Goal: Task Accomplishment & Management: Complete application form

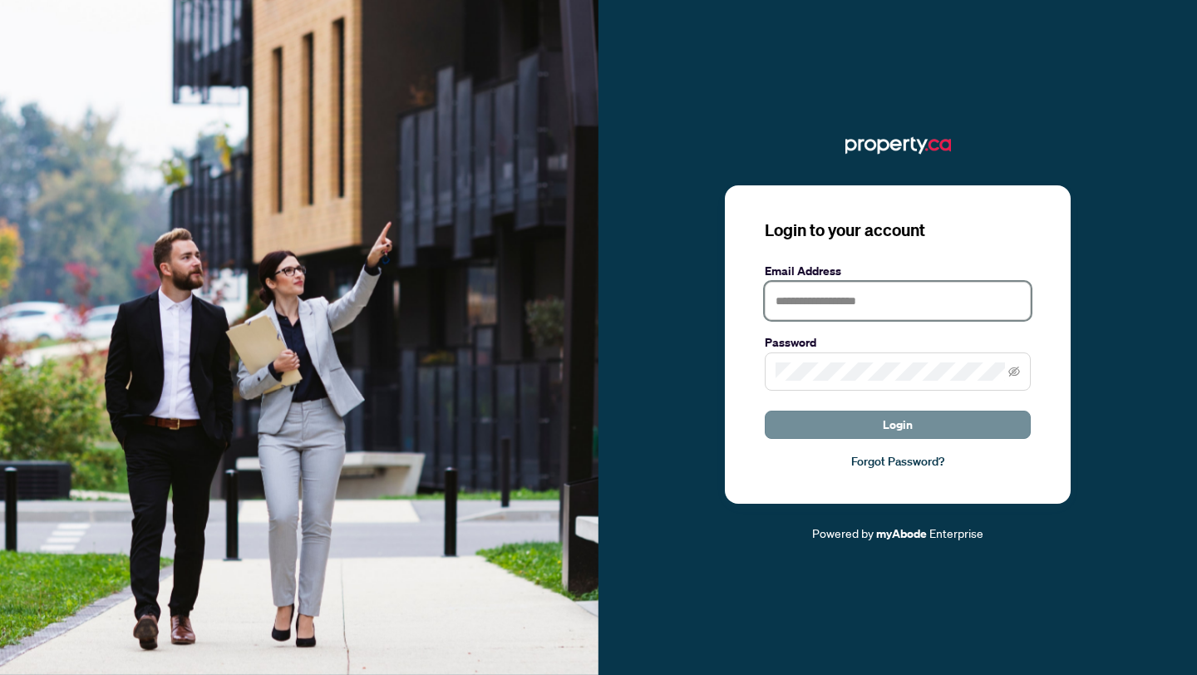
type input "**********"
click at [936, 426] on button "Login" at bounding box center [898, 425] width 266 height 28
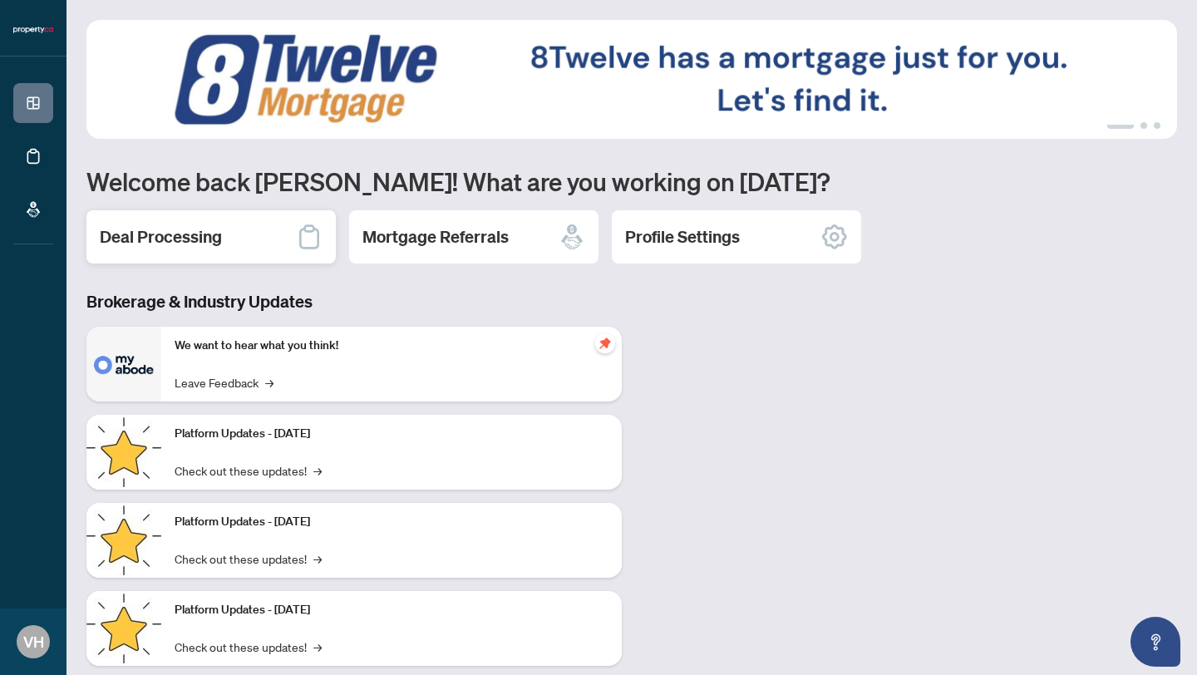
click at [171, 242] on h2 "Deal Processing" at bounding box center [161, 236] width 122 height 23
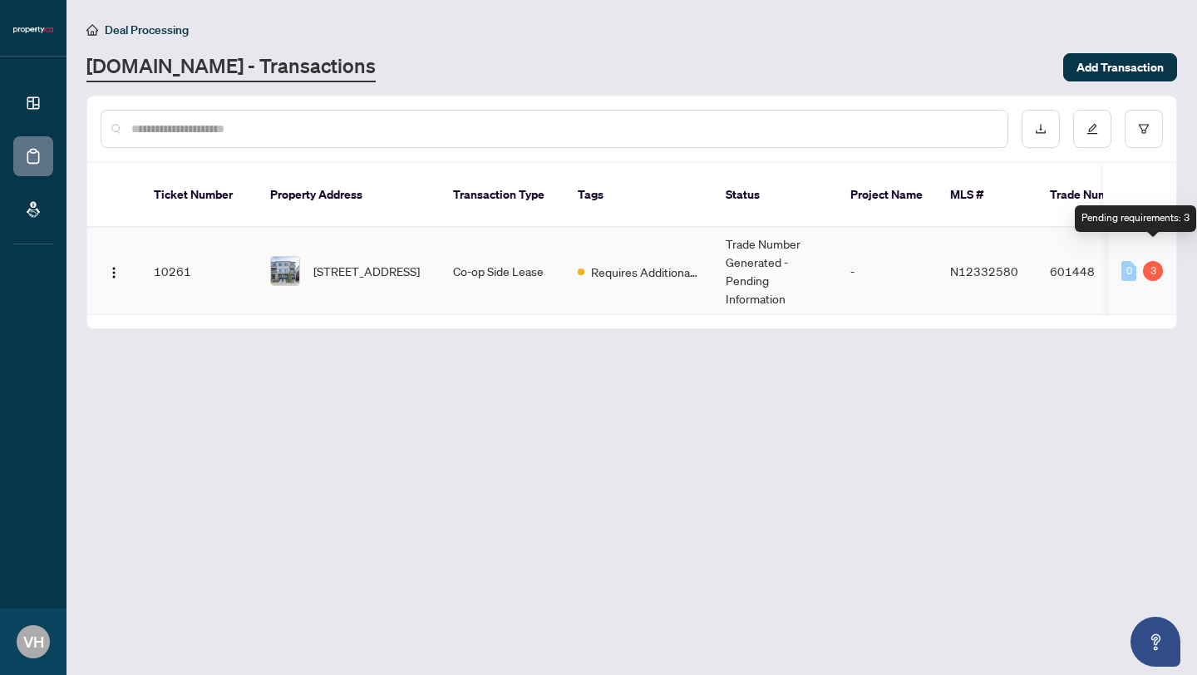
click at [1155, 261] on div "3" at bounding box center [1153, 271] width 20 height 20
click at [1149, 261] on div "3" at bounding box center [1153, 271] width 20 height 20
click at [748, 259] on td "Trade Number Generated - Pending Information" at bounding box center [775, 271] width 125 height 87
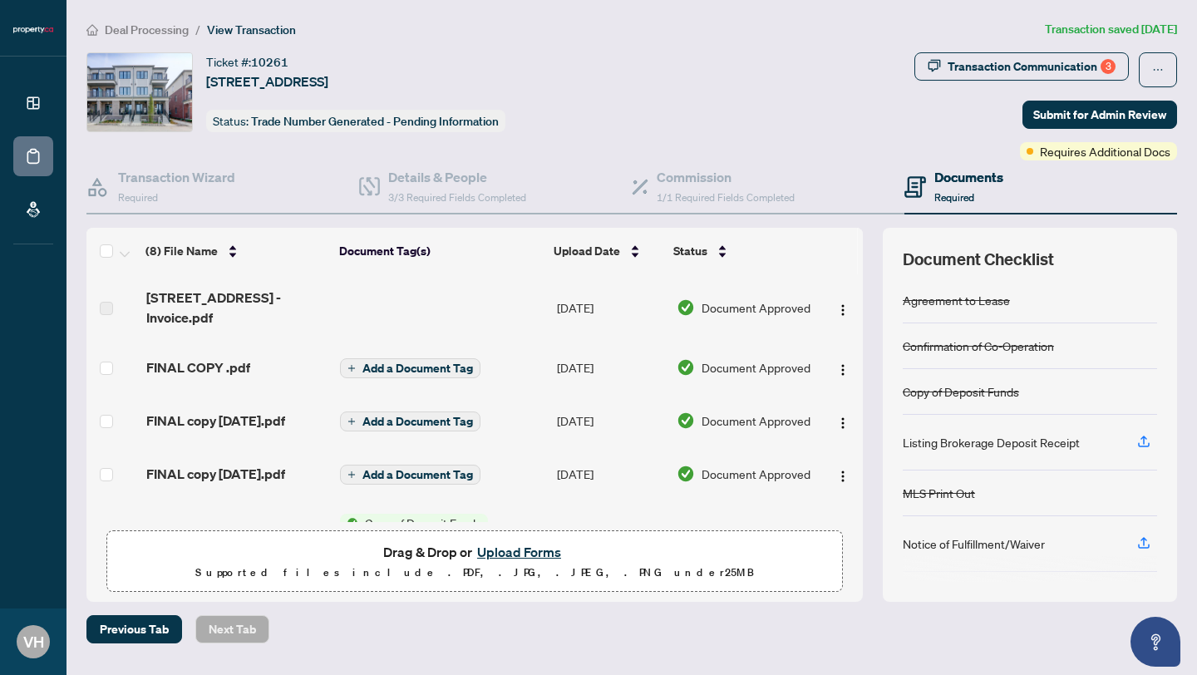
click at [530, 555] on button "Upload Forms" at bounding box center [519, 552] width 94 height 22
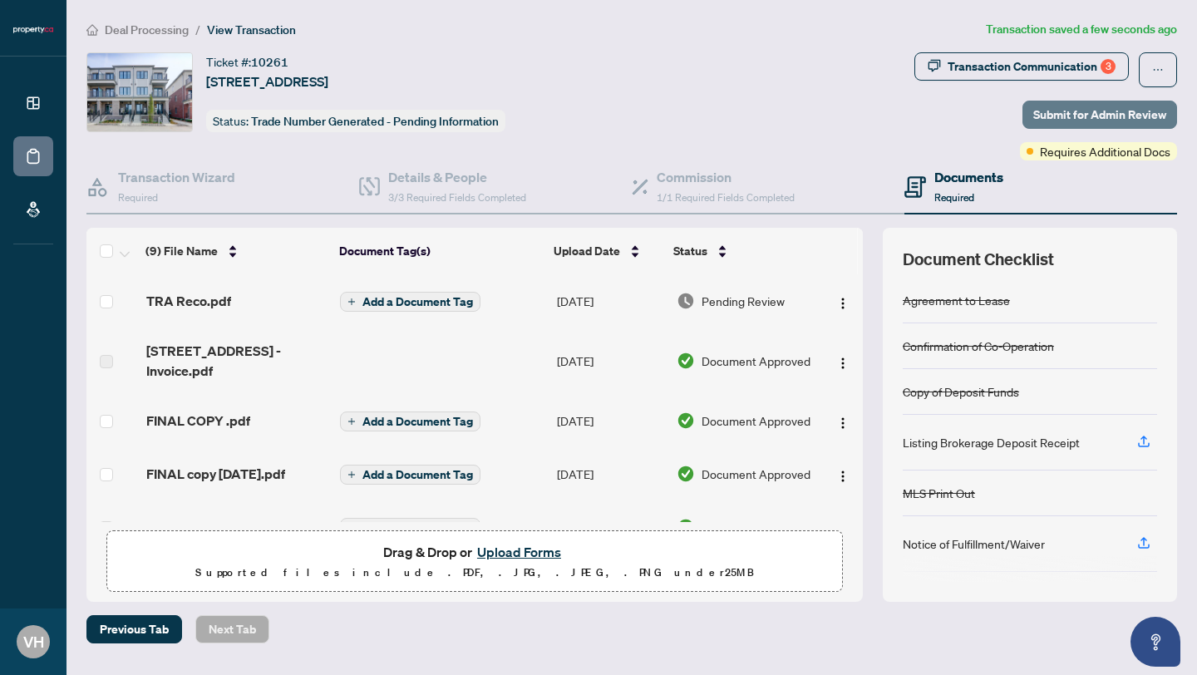
click at [1074, 111] on span "Submit for Admin Review" at bounding box center [1100, 114] width 133 height 27
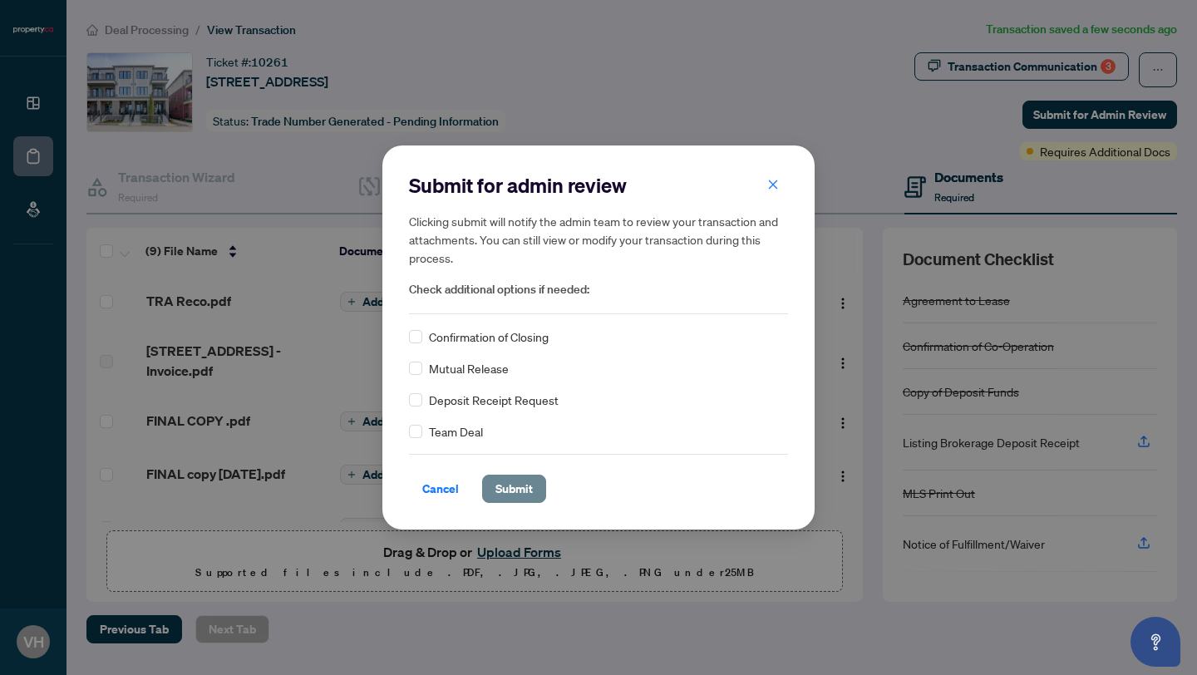
click at [526, 492] on span "Submit" at bounding box center [514, 489] width 37 height 27
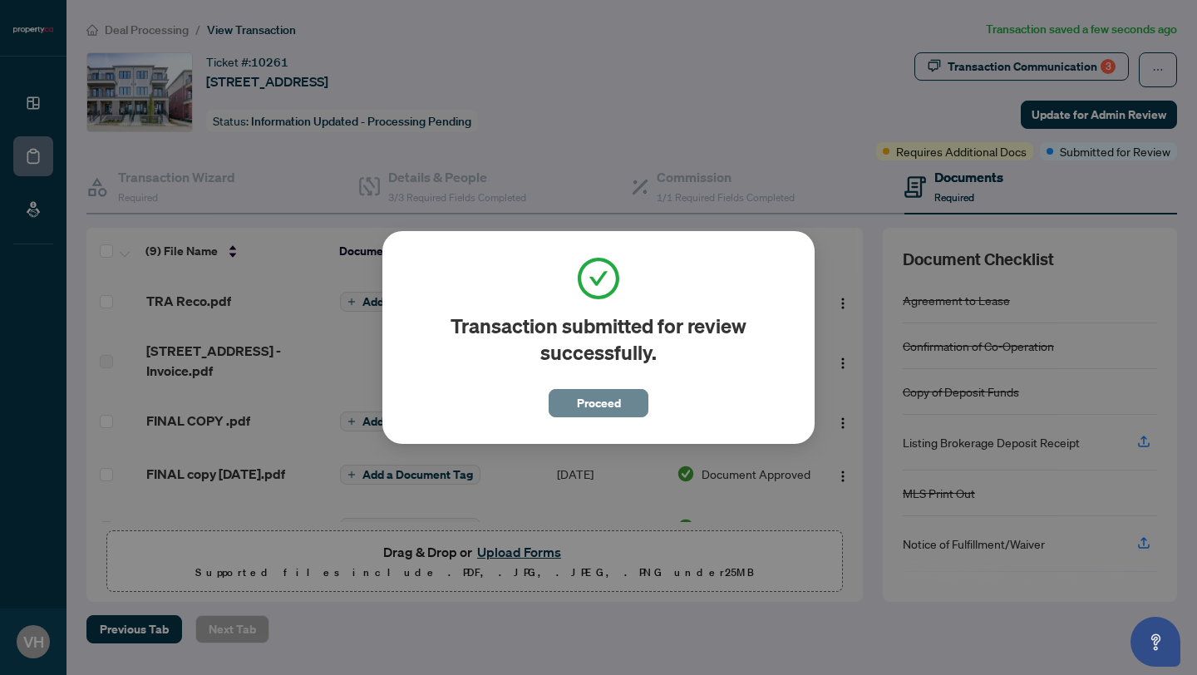
click at [608, 408] on span "Proceed" at bounding box center [599, 403] width 44 height 27
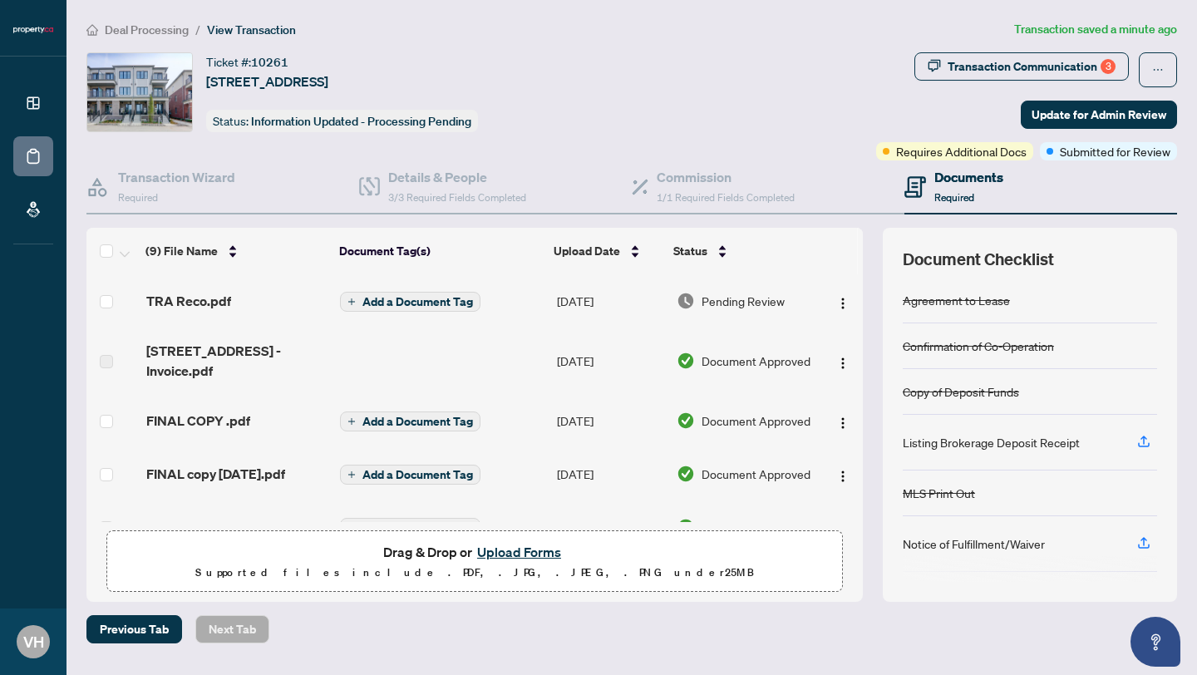
click at [521, 552] on button "Upload Forms" at bounding box center [519, 552] width 94 height 22
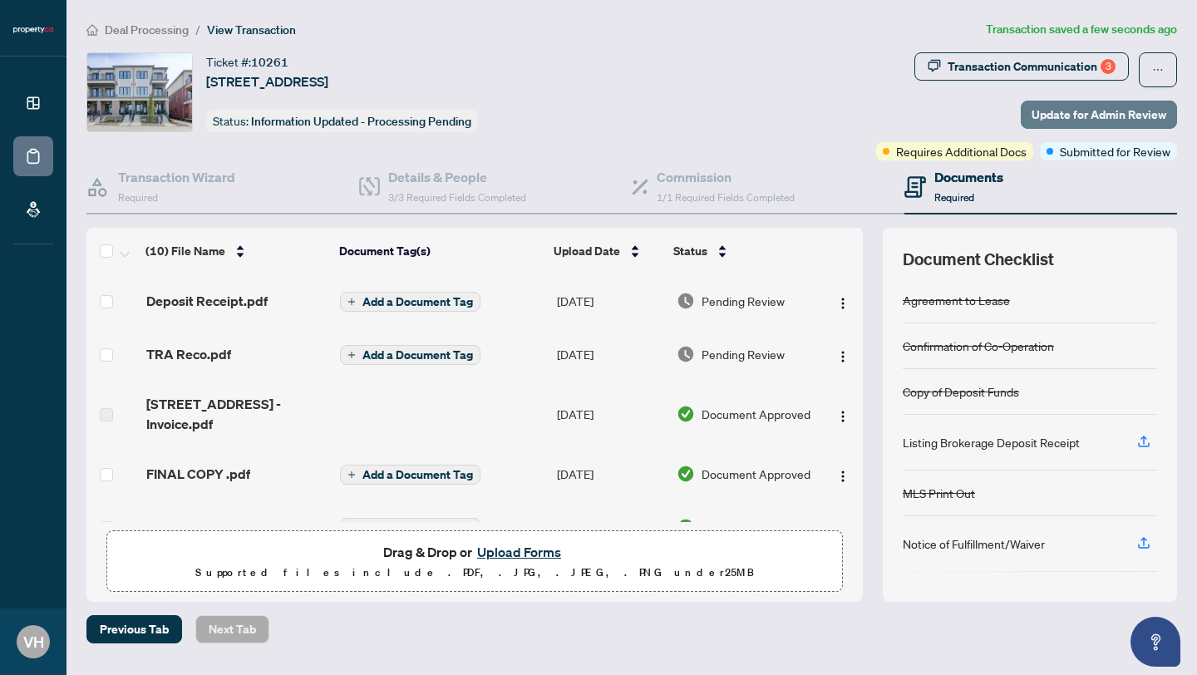
click at [1061, 113] on span "Update for Admin Review" at bounding box center [1099, 114] width 135 height 27
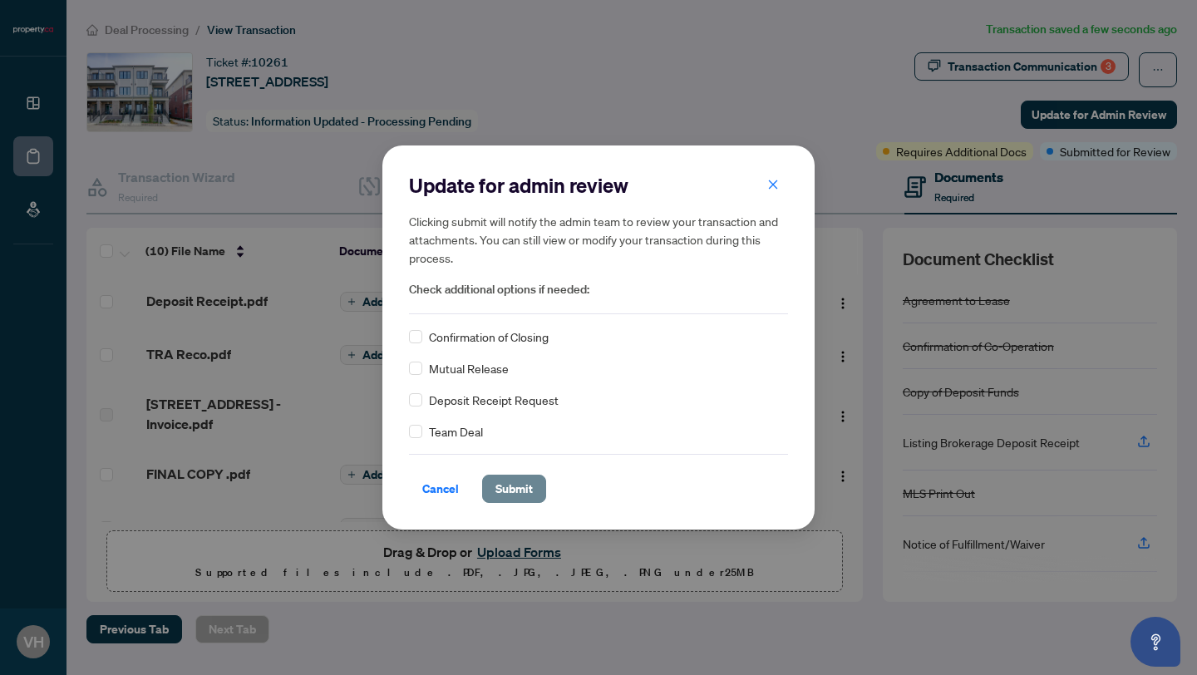
click at [502, 489] on span "Submit" at bounding box center [514, 489] width 37 height 27
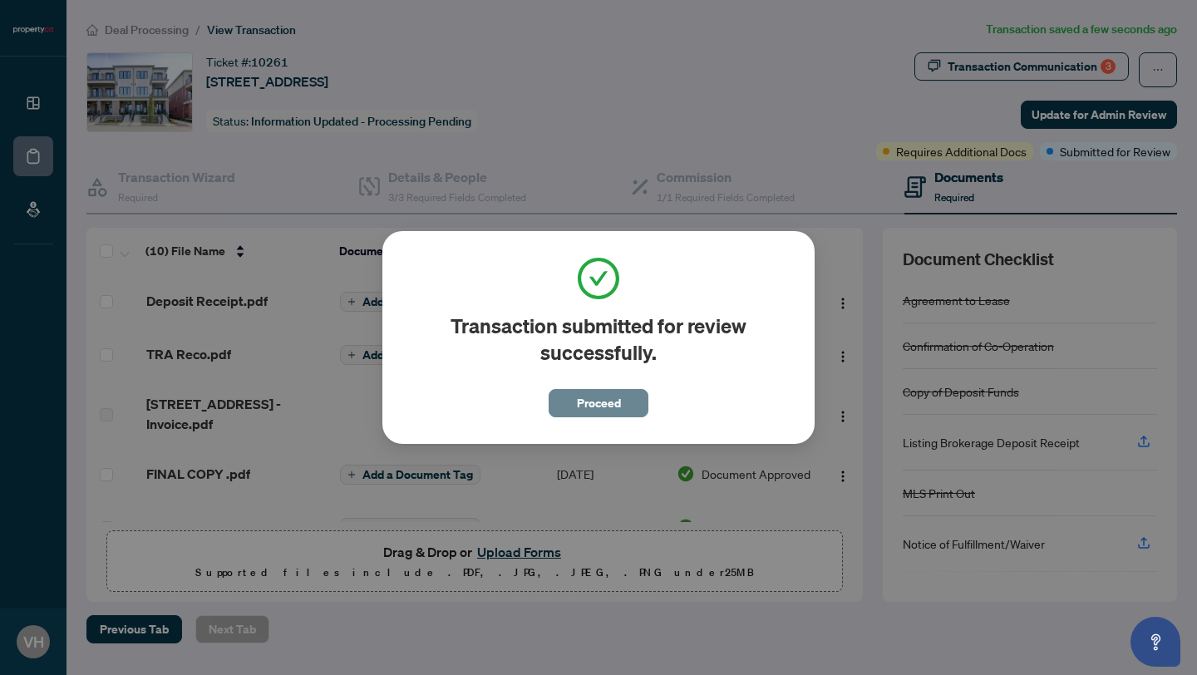
click at [609, 401] on span "Proceed" at bounding box center [599, 403] width 44 height 27
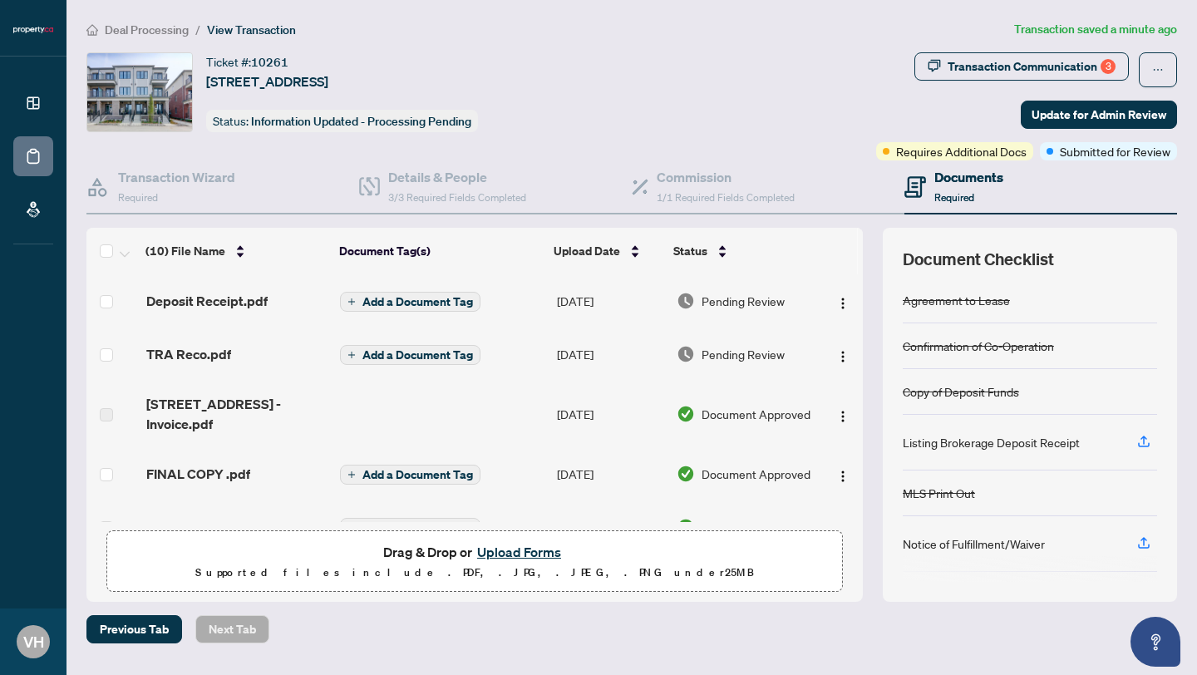
click at [218, 22] on span "View Transaction" at bounding box center [251, 29] width 89 height 15
click at [152, 30] on span "Deal Processing" at bounding box center [147, 29] width 84 height 15
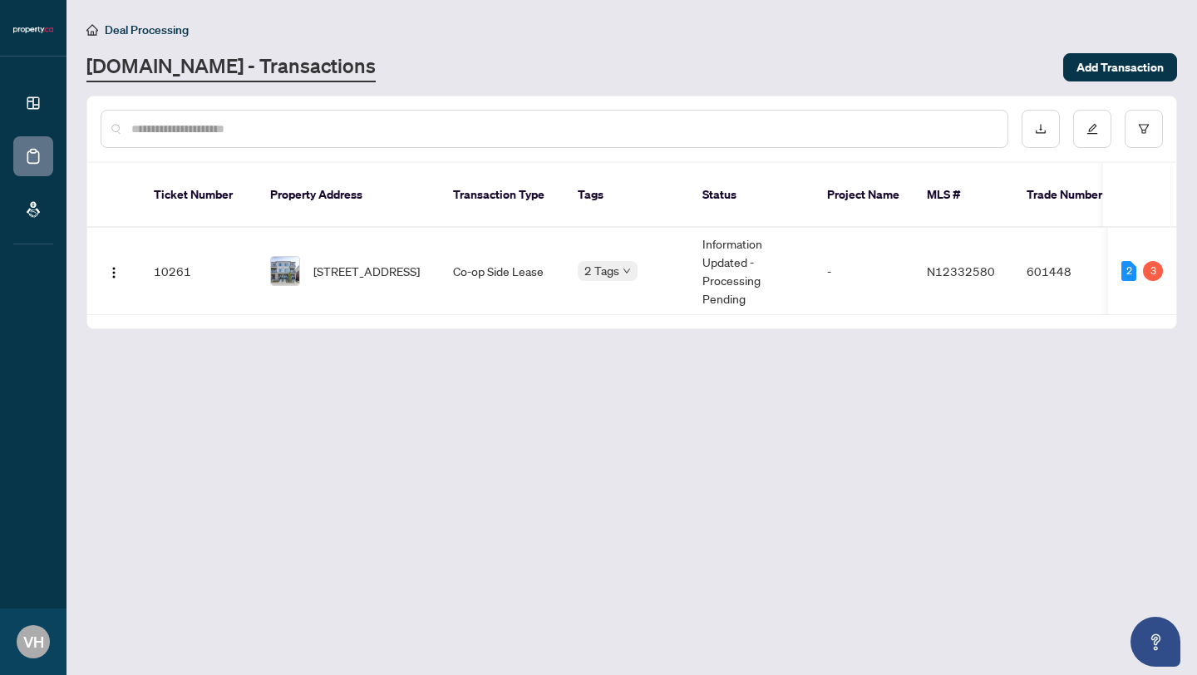
click at [155, 27] on span "Deal Processing" at bounding box center [147, 29] width 84 height 15
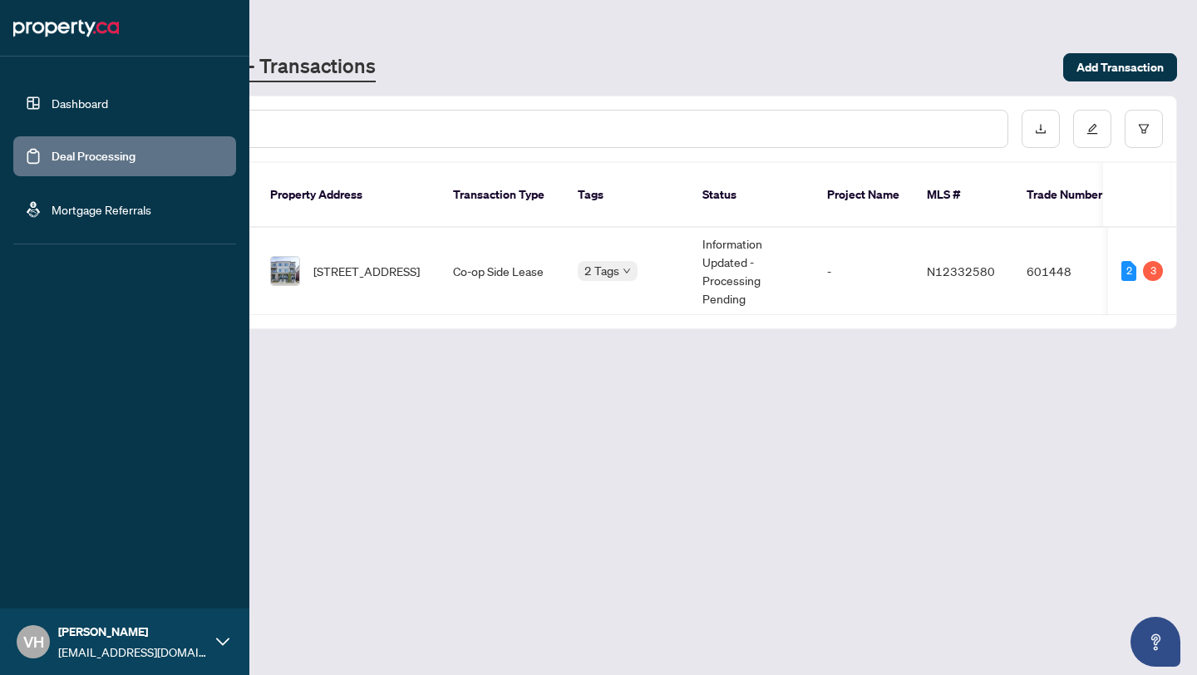
click at [53, 33] on img at bounding box center [66, 28] width 106 height 27
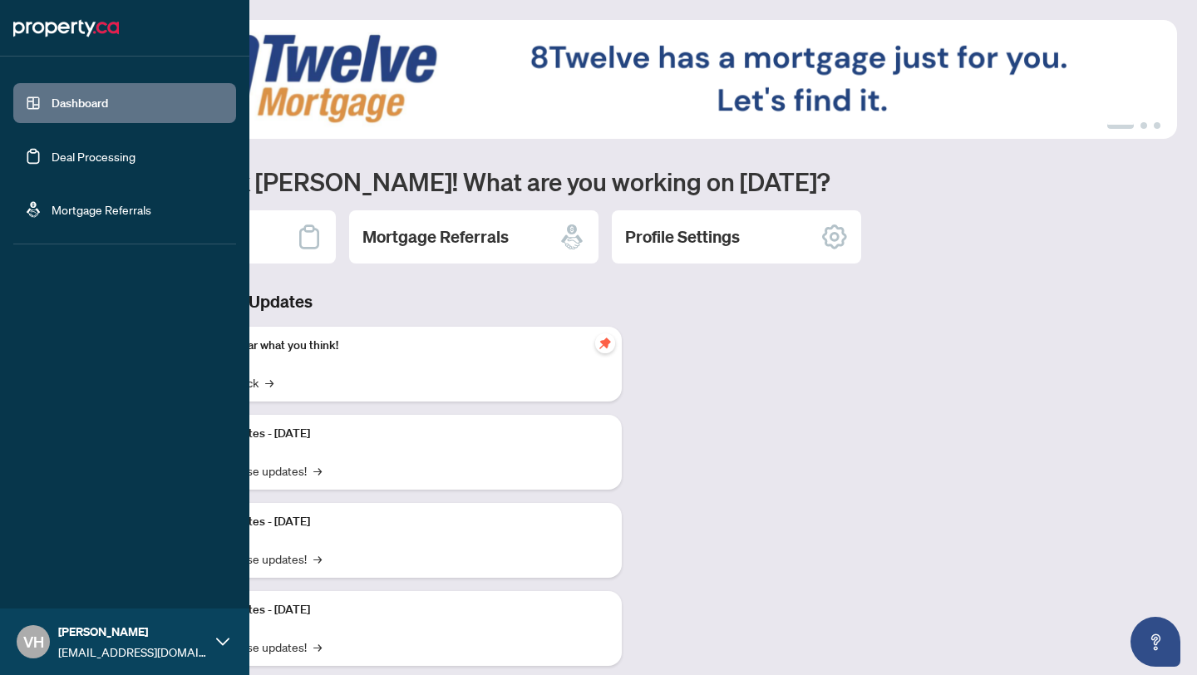
click at [55, 30] on img at bounding box center [66, 28] width 106 height 27
